Goal: Task Accomplishment & Management: Manage account settings

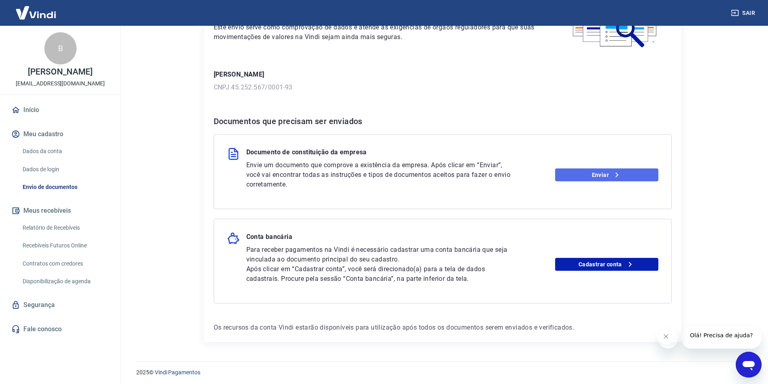
click at [617, 175] on icon at bounding box center [617, 175] width 10 height 10
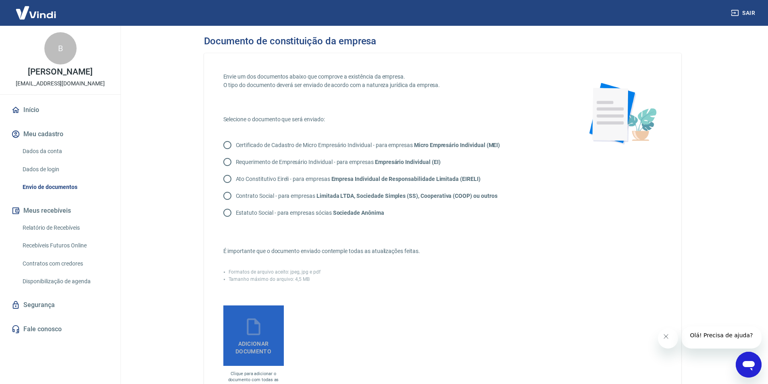
click at [261, 337] on icon at bounding box center [254, 327] width 20 height 20
click at [0, 0] on input "Adicionar documento" at bounding box center [0, 0] width 0 height 0
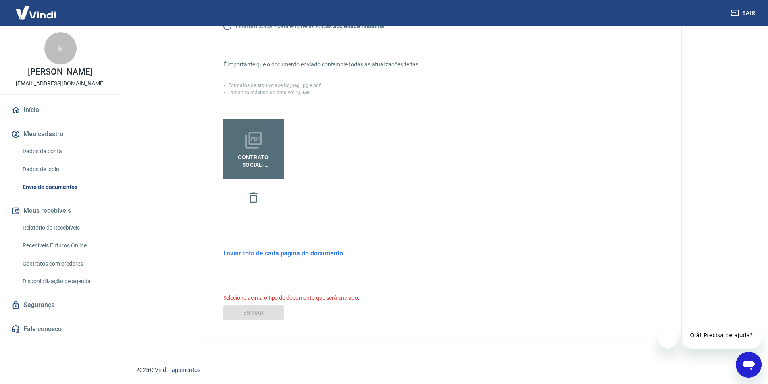
scroll to position [202, 0]
click at [278, 299] on h6 "Selecione acima o tipo de documento que será enviado." at bounding box center [442, 298] width 439 height 8
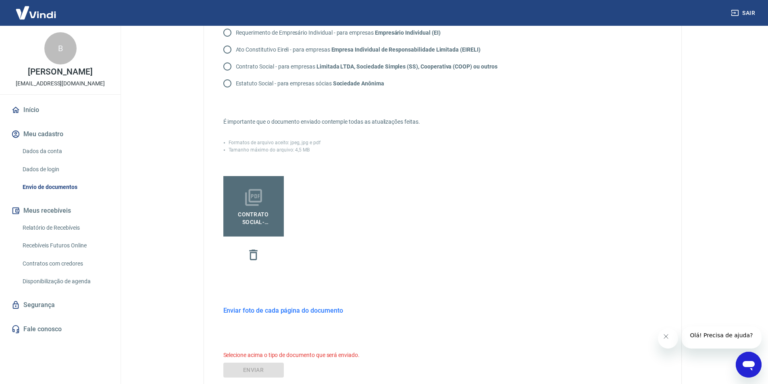
scroll to position [0, 0]
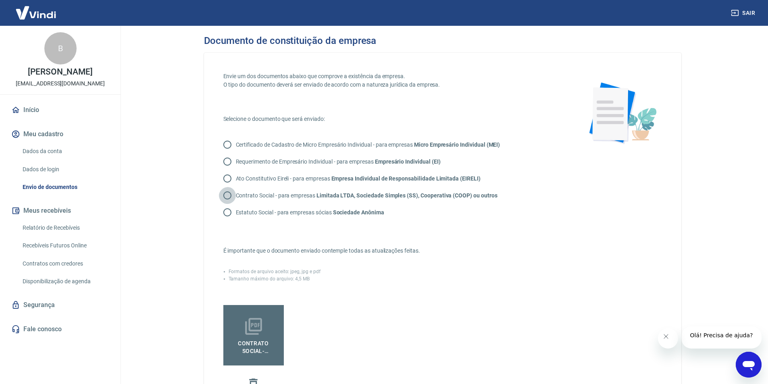
click at [229, 204] on input "Contrato Social - para empresas Limitada LTDA, Sociedade Simples (SS), Cooperat…" at bounding box center [227, 195] width 17 height 17
radio input "true"
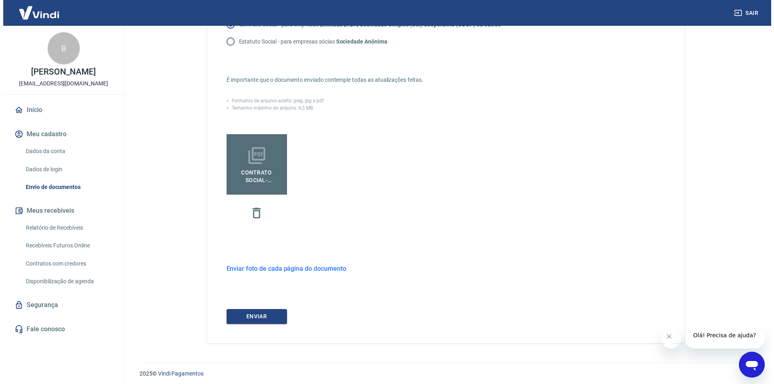
scroll to position [190, 0]
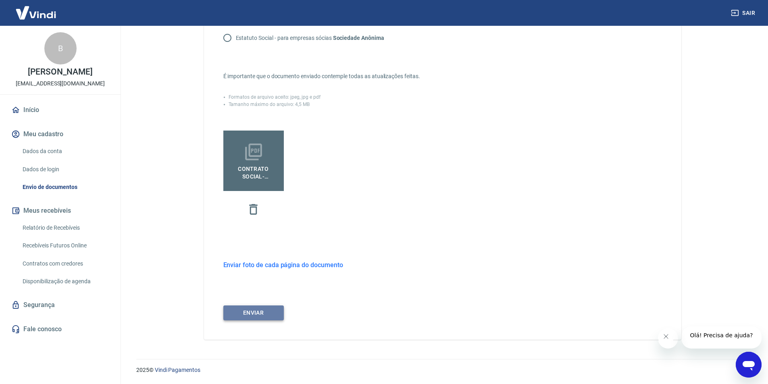
click at [266, 317] on button "ENVIAR" at bounding box center [253, 313] width 60 height 15
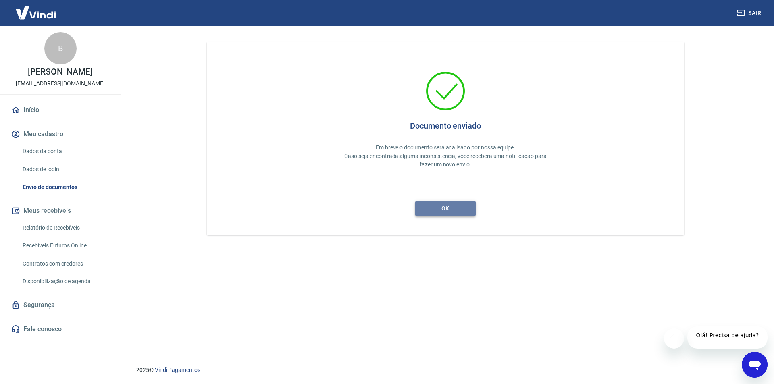
click at [461, 208] on button "ok" at bounding box center [445, 208] width 60 height 15
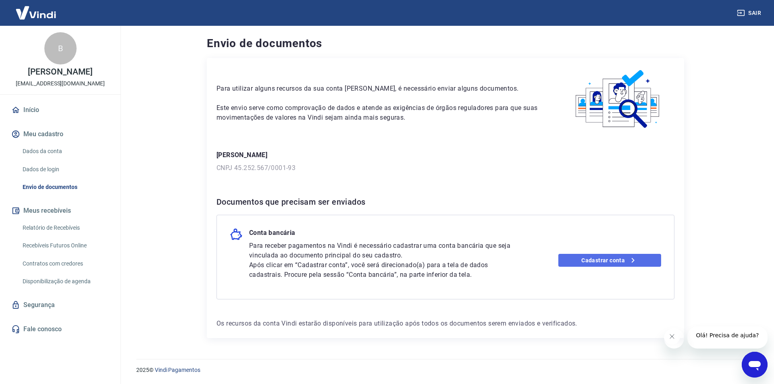
click at [588, 261] on link "Cadastrar conta" at bounding box center [610, 260] width 103 height 13
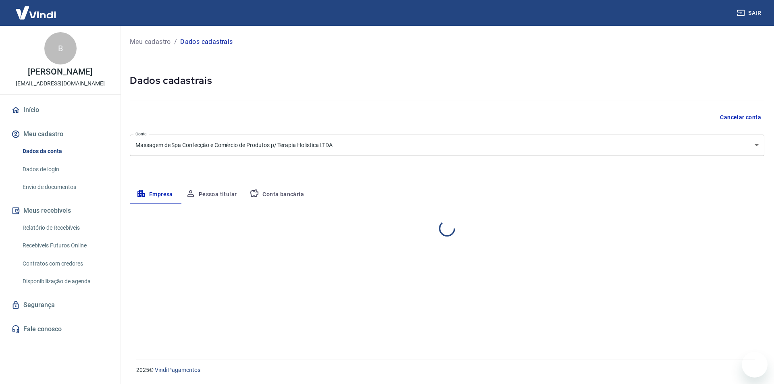
select select "SP"
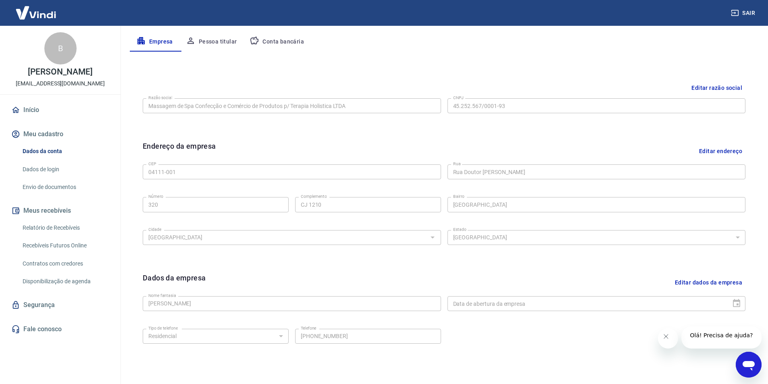
scroll to position [80, 0]
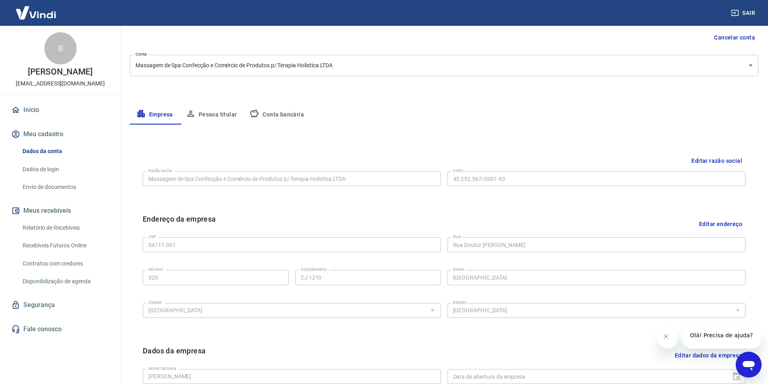
click at [220, 117] on button "Pessoa titular" at bounding box center [211, 114] width 64 height 19
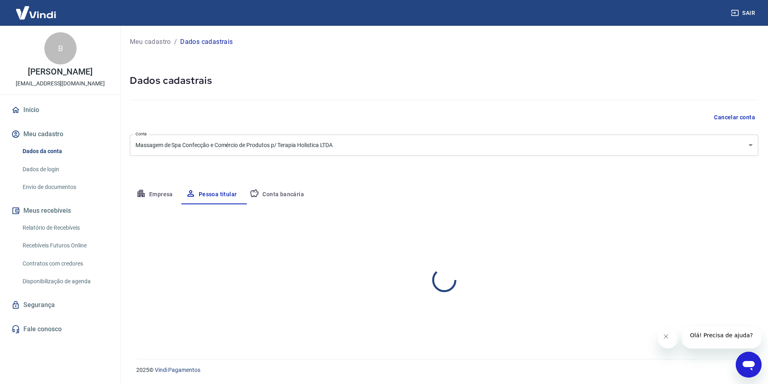
scroll to position [0, 0]
click at [275, 196] on button "Conta bancária" at bounding box center [276, 194] width 67 height 19
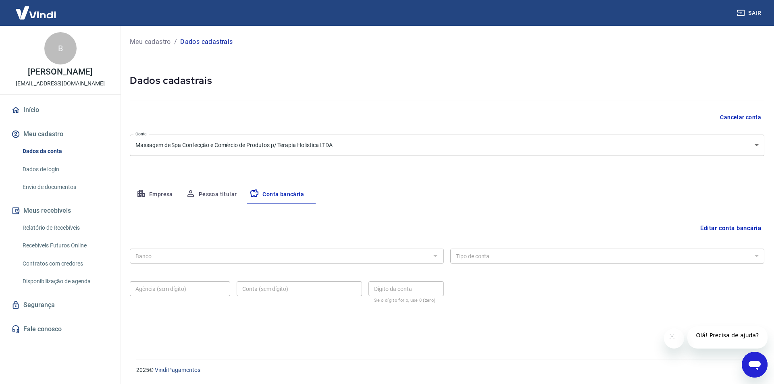
click at [748, 232] on button "Editar conta bancária" at bounding box center [730, 228] width 67 height 15
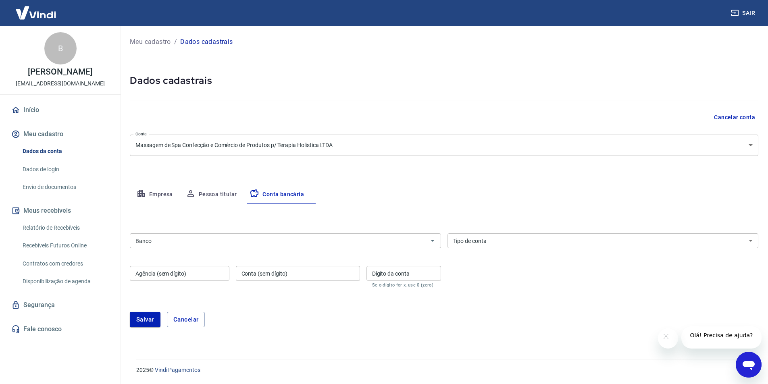
scroll to position [1, 0]
click at [207, 244] on input "Banco" at bounding box center [278, 241] width 293 height 10
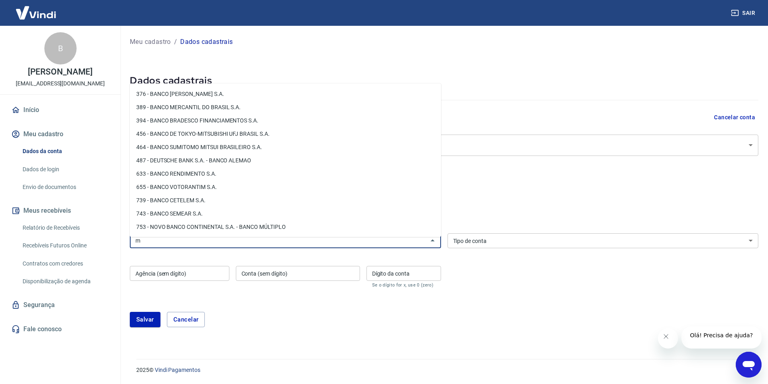
scroll to position [0, 0]
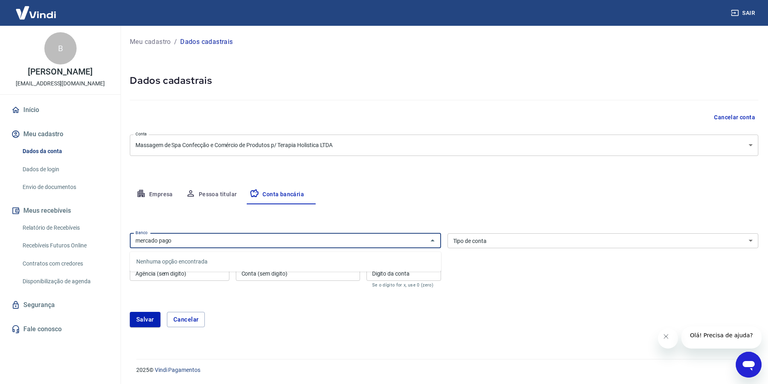
type input "mercado pago"
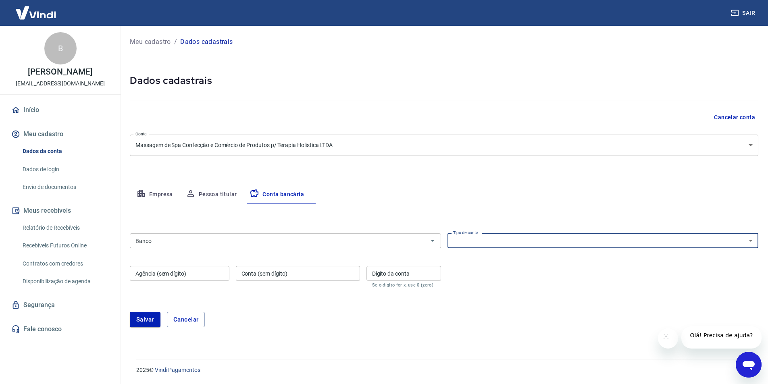
click at [291, 246] on input "Banco" at bounding box center [278, 241] width 293 height 10
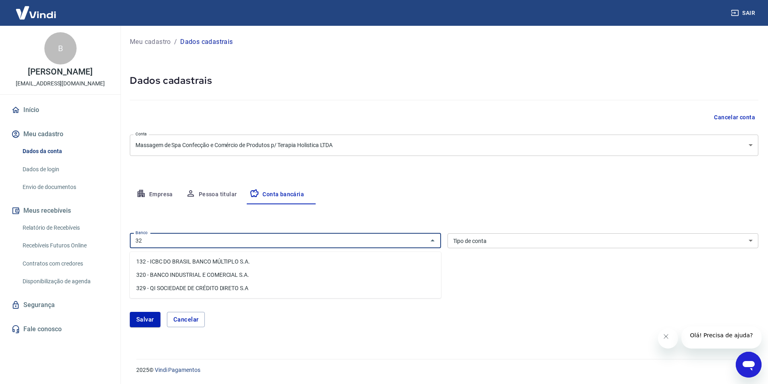
type input "3"
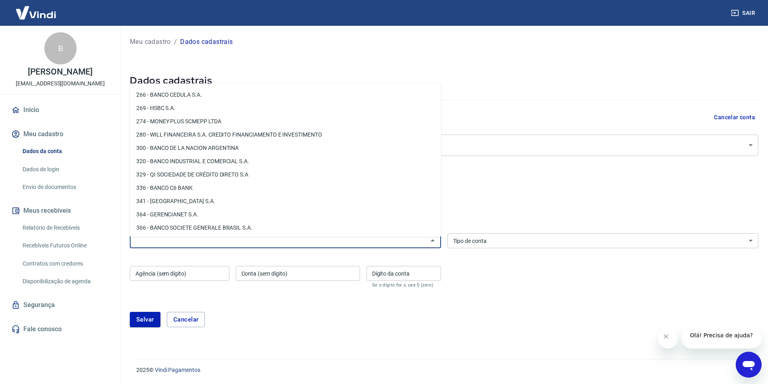
scroll to position [726, 0]
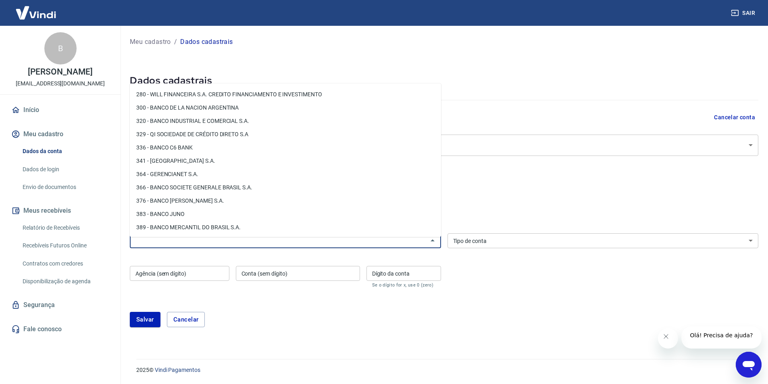
click at [186, 147] on li "336 - BANCO C6 BANK" at bounding box center [285, 147] width 311 height 13
type input "336 - BANCO C6 BANK"
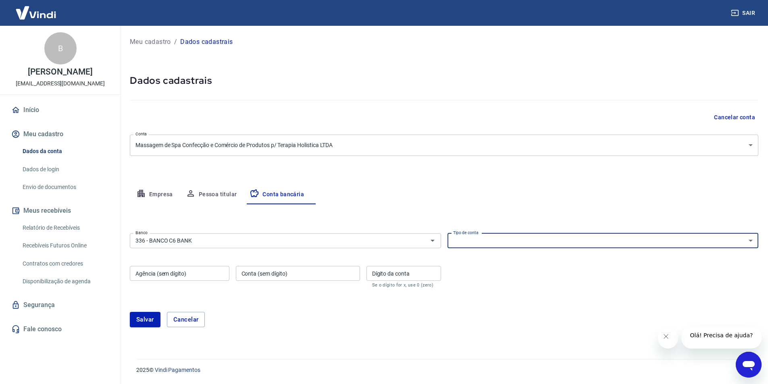
click at [493, 241] on select "Conta Corrente Conta Poupança" at bounding box center [603, 241] width 311 height 15
select select "1"
click at [448, 237] on select "Conta Corrente Conta Poupança" at bounding box center [603, 241] width 311 height 15
click at [240, 246] on input "336 - BANCO C6 BANK" at bounding box center [273, 241] width 283 height 10
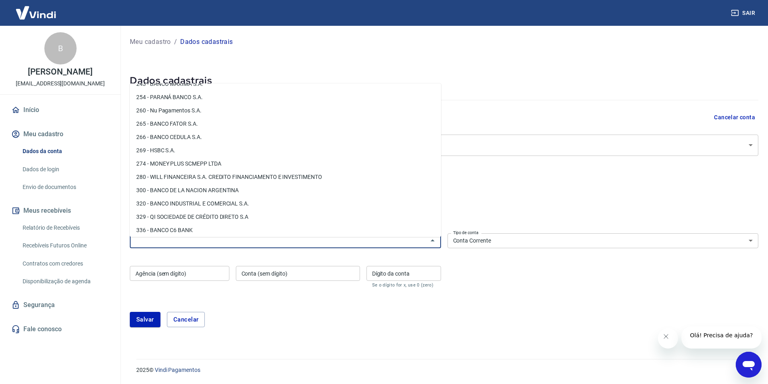
scroll to position [0, 0]
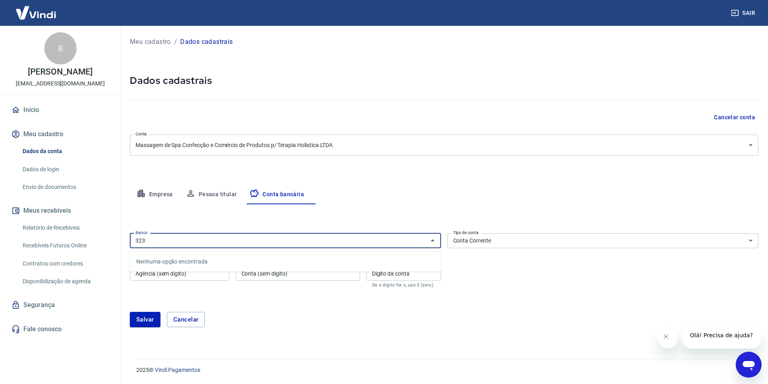
type input "323"
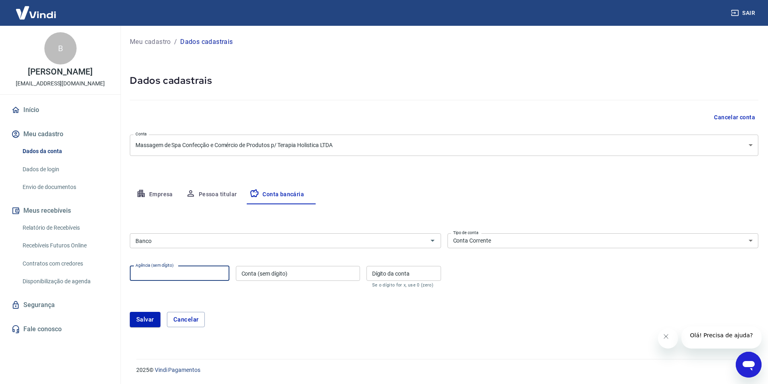
click at [183, 276] on input "Agência (sem dígito)" at bounding box center [180, 273] width 100 height 15
type input "0001"
click at [271, 278] on input "Conta (sem dígito)" at bounding box center [298, 273] width 124 height 15
type input "7489650254"
click at [380, 277] on input "Dígito da conta" at bounding box center [404, 273] width 75 height 15
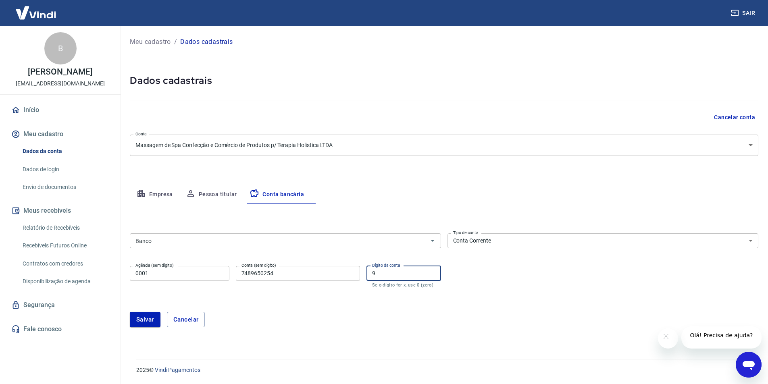
scroll to position [1, 0]
type input "9"
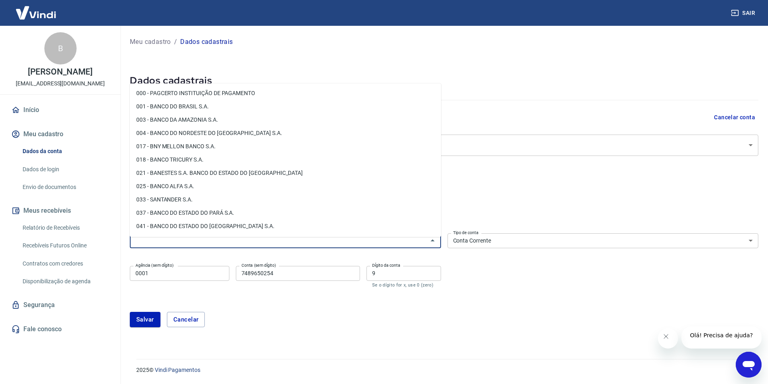
click at [261, 243] on input "Banco" at bounding box center [278, 241] width 293 height 10
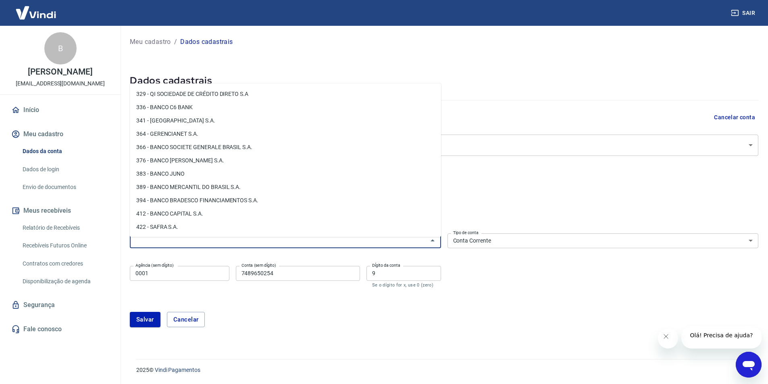
scroll to position [807, 0]
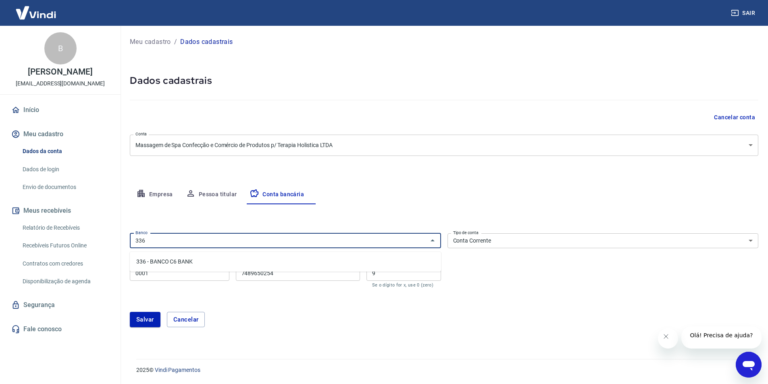
click at [186, 263] on li "336 - BANCO C6 BANK" at bounding box center [285, 261] width 311 height 13
type input "336 - BANCO C6 BANK"
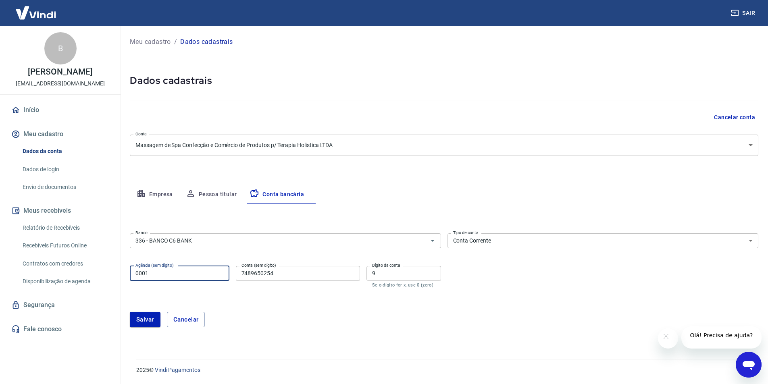
click at [173, 276] on input "0001" at bounding box center [180, 273] width 100 height 15
drag, startPoint x: 278, startPoint y: 278, endPoint x: 210, endPoint y: 276, distance: 68.2
click at [210, 276] on div "Agência (sem dígito) 0001 Agência (sem dígito) Conta (sem dígito) 7489650254 Co…" at bounding box center [285, 276] width 311 height 27
type input "15355171"
click at [388, 278] on input "9" at bounding box center [404, 273] width 75 height 15
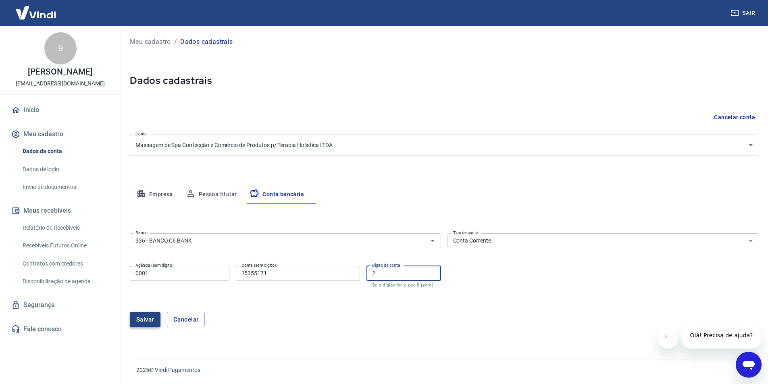
type input "2"
click at [141, 323] on button "Salvar" at bounding box center [145, 319] width 31 height 15
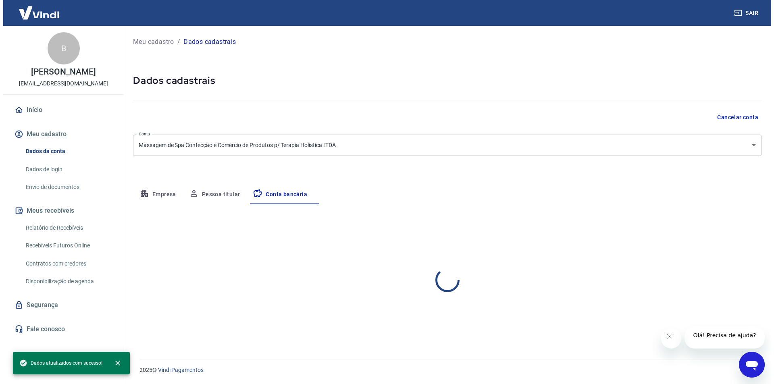
scroll to position [0, 0]
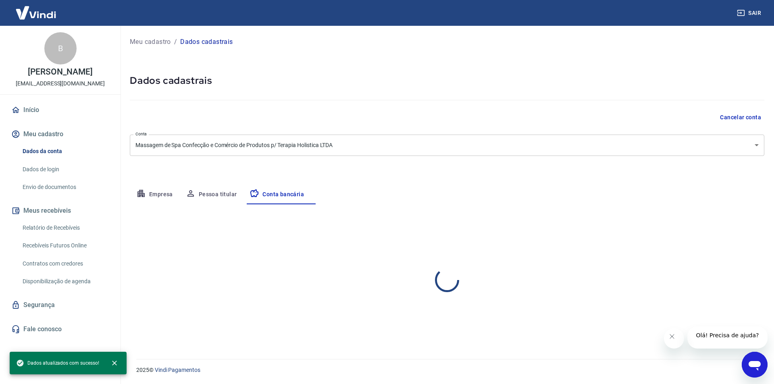
select select "1"
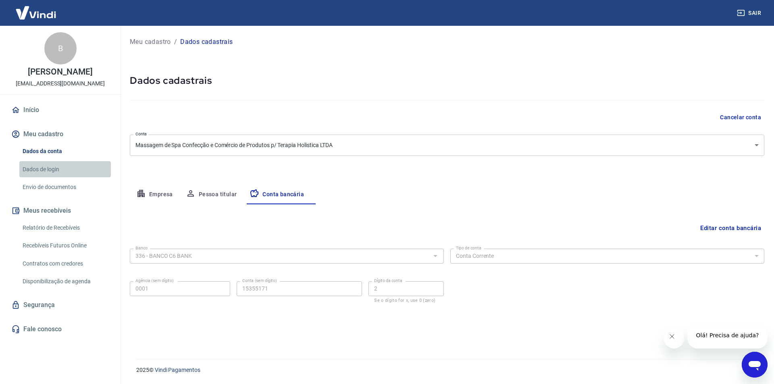
click at [46, 178] on link "Dados de login" at bounding box center [65, 169] width 92 height 17
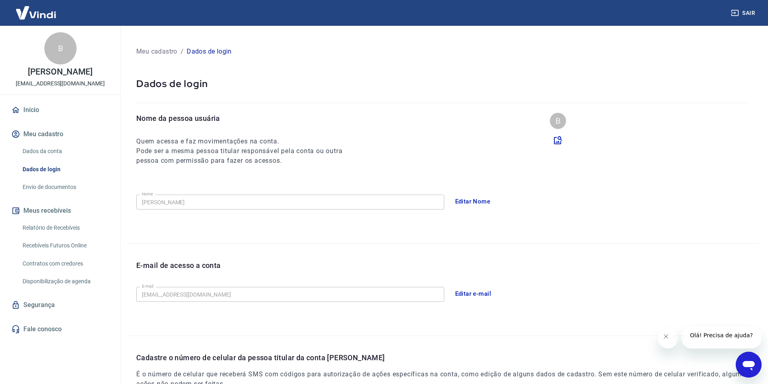
click at [53, 196] on link "Envio de documentos" at bounding box center [65, 187] width 92 height 17
